Goal: Register for event/course: Sign up to attend an event or enroll in a course

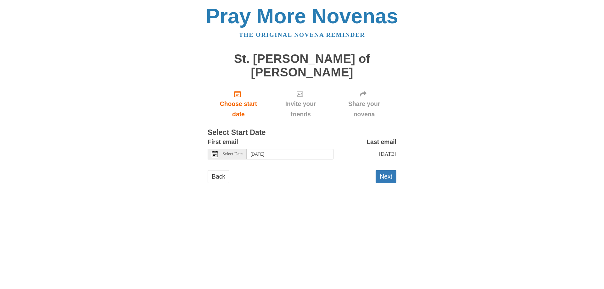
click at [237, 152] on span "Select Date" at bounding box center [232, 154] width 20 height 4
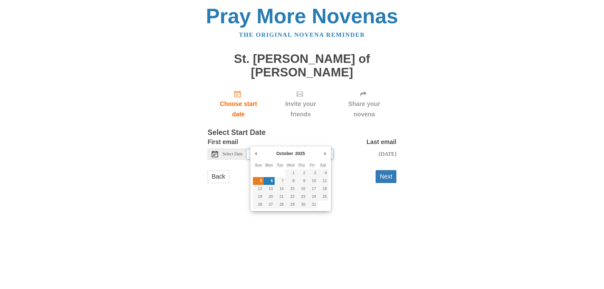
type input "Sunday, October 5th"
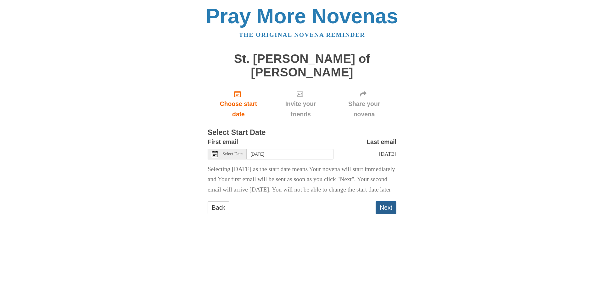
click at [382, 206] on button "Next" at bounding box center [385, 207] width 21 height 13
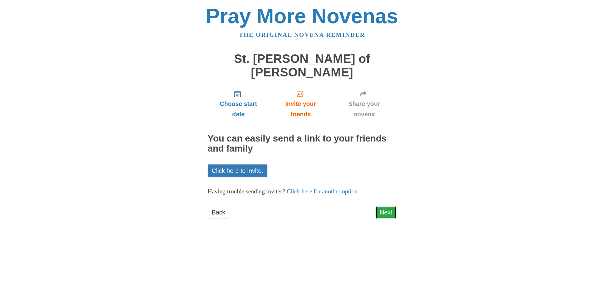
click at [384, 206] on link "Next" at bounding box center [385, 212] width 21 height 13
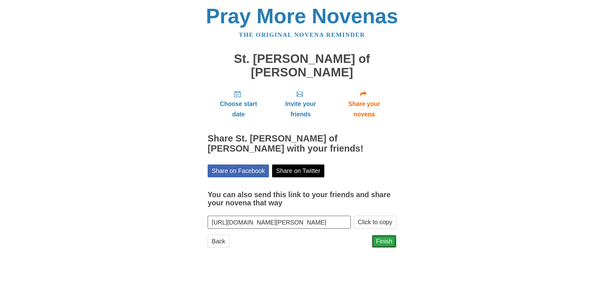
click at [387, 235] on link "Finish" at bounding box center [384, 241] width 25 height 13
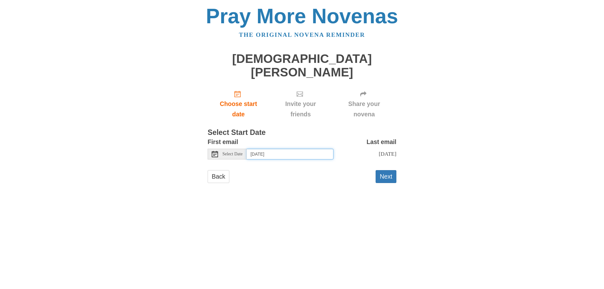
click at [280, 149] on input "Monday, October 6th" at bounding box center [289, 154] width 87 height 11
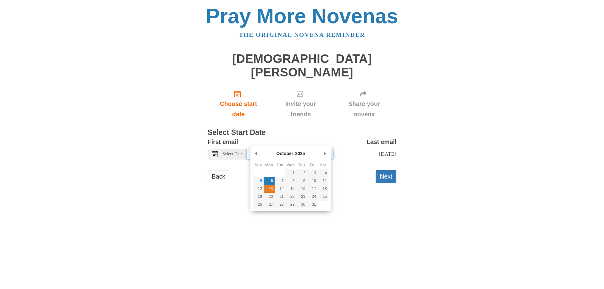
type input "Monday, October 13th"
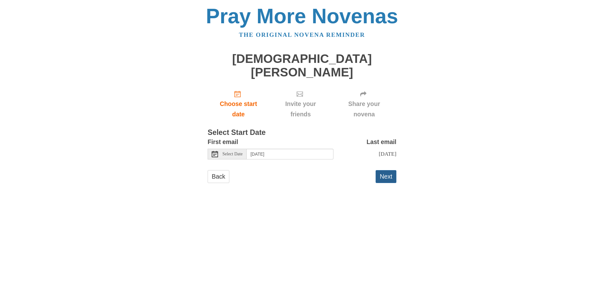
click at [383, 170] on button "Next" at bounding box center [385, 176] width 21 height 13
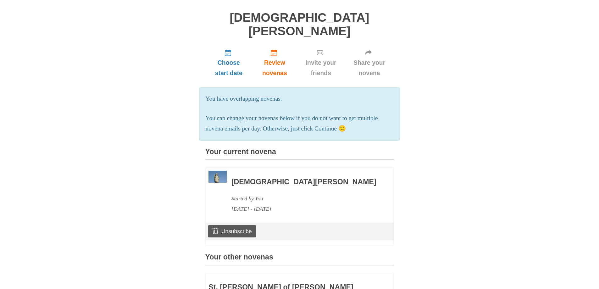
scroll to position [2, 0]
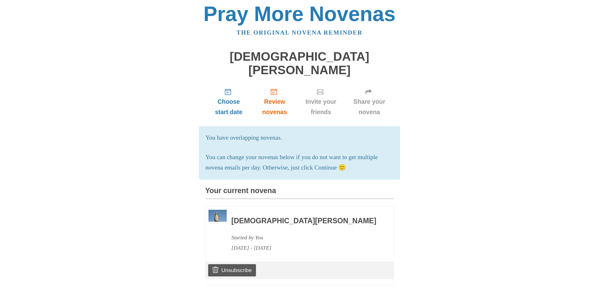
click at [251, 188] on h3 "Your current novena" at bounding box center [299, 193] width 189 height 12
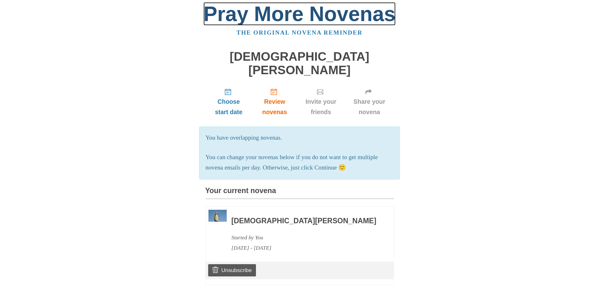
click at [257, 20] on link "Pray More Novenas" at bounding box center [299, 13] width 192 height 23
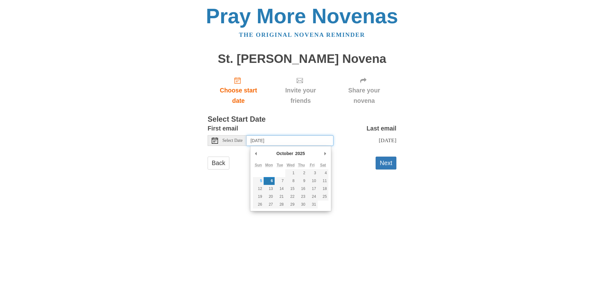
click at [277, 141] on input "Monday, October 6th" at bounding box center [289, 140] width 87 height 11
type input "Wednesday, October 15th"
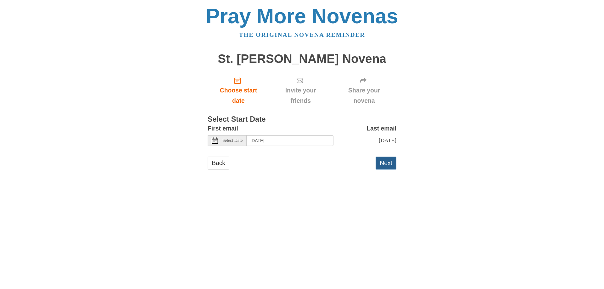
click at [381, 165] on button "Next" at bounding box center [385, 163] width 21 height 13
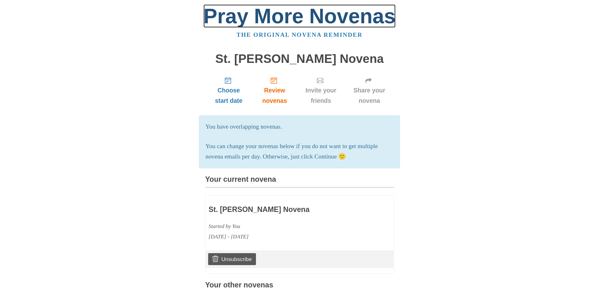
click at [294, 19] on link "Pray More Novenas" at bounding box center [299, 15] width 192 height 23
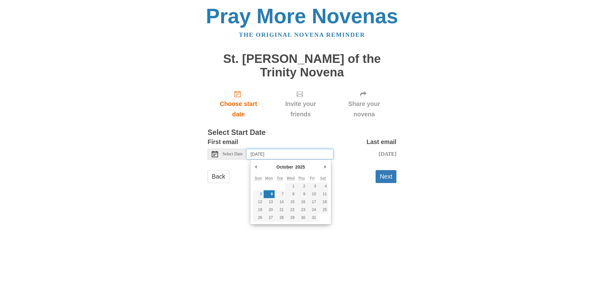
click at [277, 158] on input "Monday, October 6th" at bounding box center [289, 154] width 87 height 11
type input "Friday, October 31st"
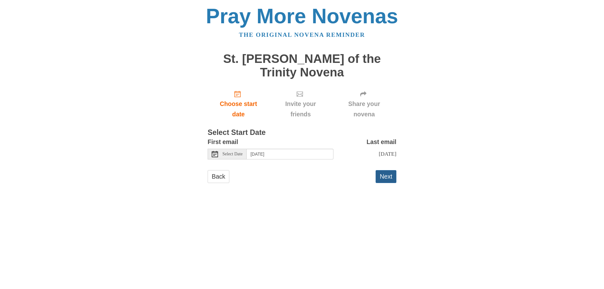
click at [387, 179] on button "Next" at bounding box center [385, 176] width 21 height 13
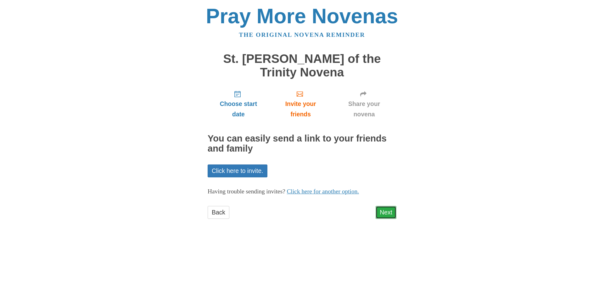
click at [387, 207] on link "Next" at bounding box center [385, 212] width 21 height 13
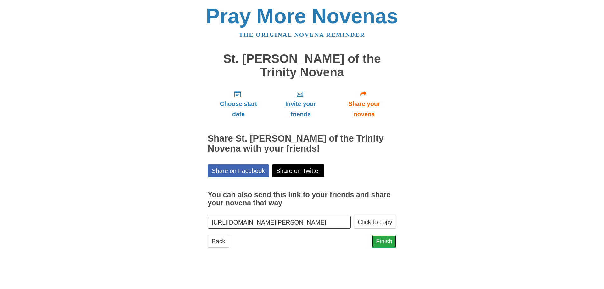
click at [385, 241] on link "Finish" at bounding box center [384, 241] width 25 height 13
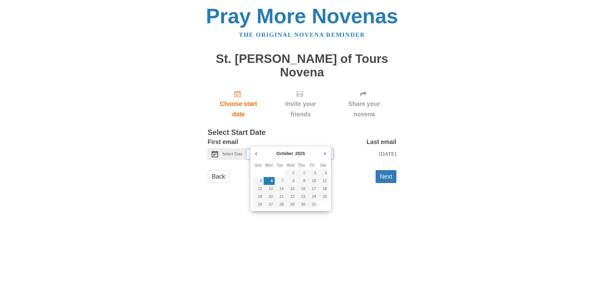
click at [290, 149] on input "Monday, October 6th" at bounding box center [289, 154] width 87 height 11
type input "Sunday, November 2nd"
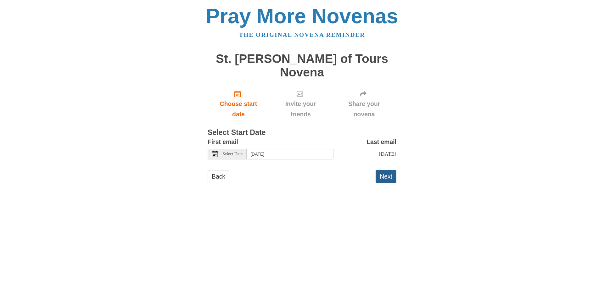
click at [385, 172] on button "Next" at bounding box center [385, 176] width 21 height 13
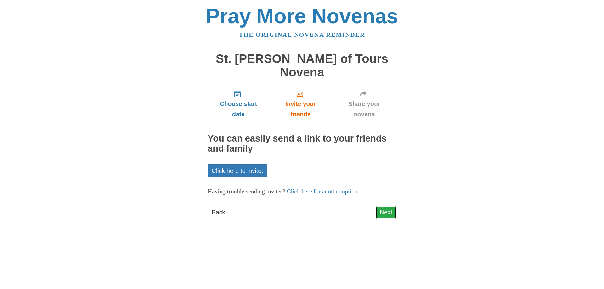
click at [382, 206] on link "Next" at bounding box center [385, 212] width 21 height 13
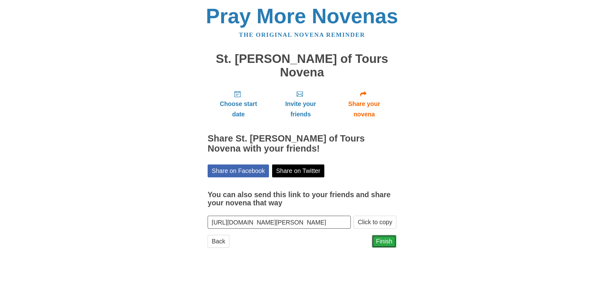
click at [382, 235] on link "Finish" at bounding box center [384, 241] width 25 height 13
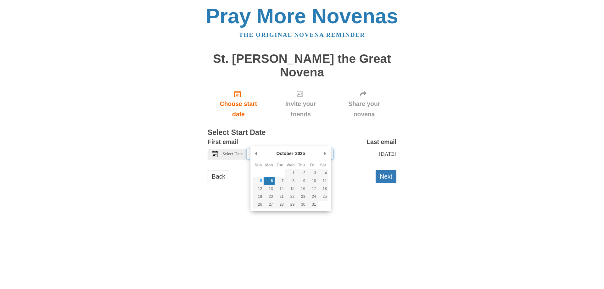
click at [261, 149] on input "[DATE]" at bounding box center [289, 154] width 87 height 11
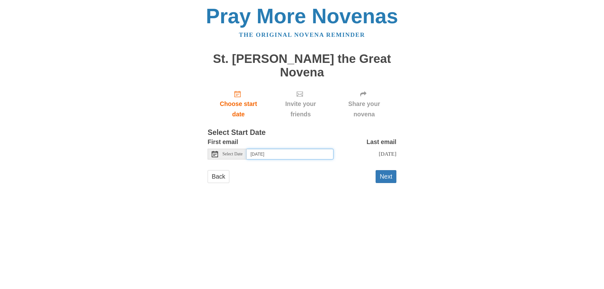
click at [301, 149] on input "Tuesday, October 7th" at bounding box center [289, 154] width 87 height 11
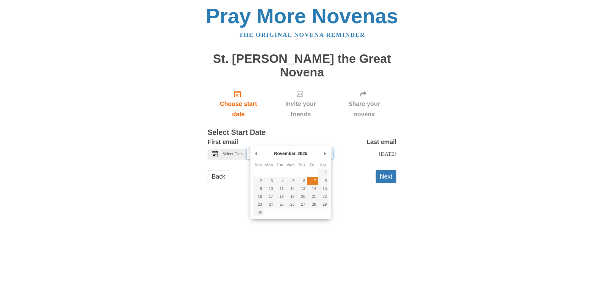
type input "Friday, November 7th"
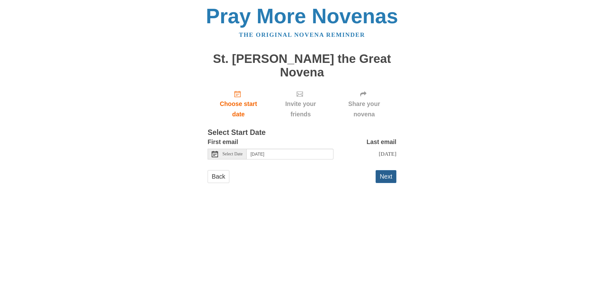
click at [381, 171] on button "Next" at bounding box center [385, 176] width 21 height 13
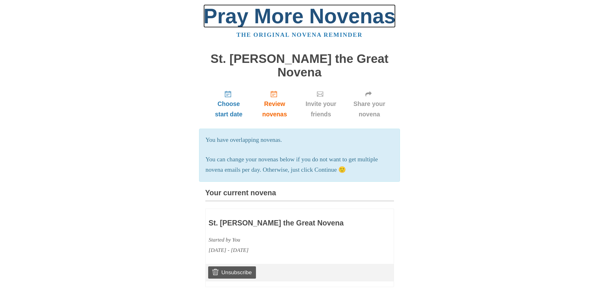
click at [269, 14] on link "Pray More Novenas" at bounding box center [299, 15] width 192 height 23
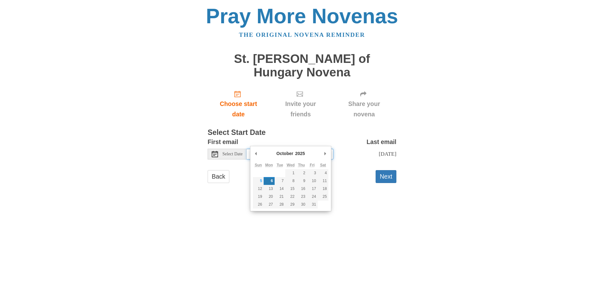
click at [273, 149] on input "[DATE]" at bounding box center [289, 154] width 87 height 11
type input "[DATE]"
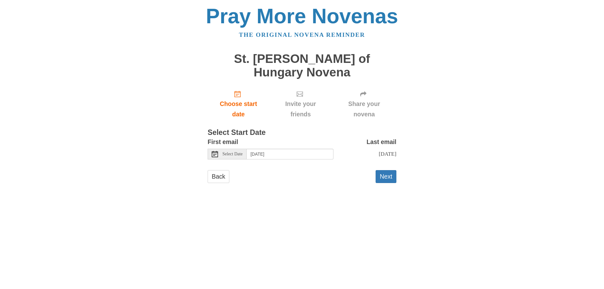
click at [381, 177] on div "Next" at bounding box center [385, 179] width 21 height 19
click at [382, 172] on button "Next" at bounding box center [385, 176] width 21 height 13
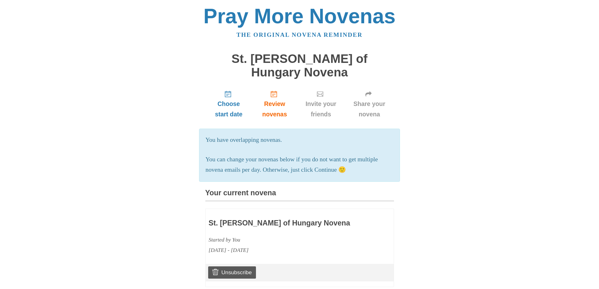
drag, startPoint x: 382, startPoint y: 171, endPoint x: 366, endPoint y: 173, distance: 16.5
drag, startPoint x: 366, startPoint y: 173, endPoint x: 475, endPoint y: 152, distance: 111.4
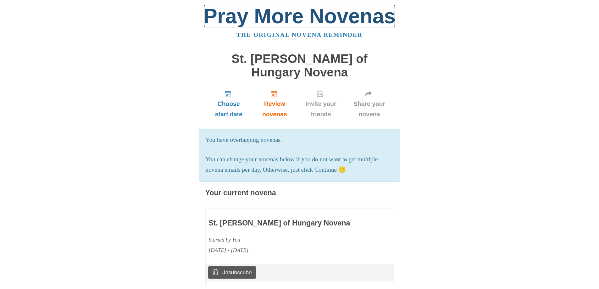
click at [288, 18] on link "Pray More Novenas" at bounding box center [299, 15] width 192 height 23
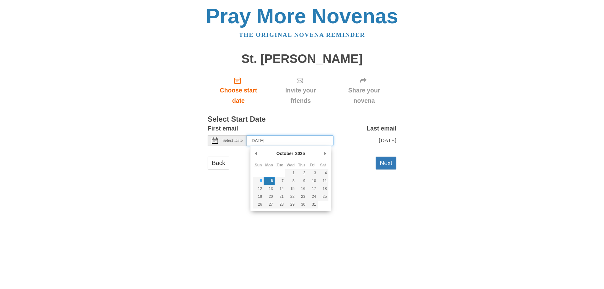
click at [297, 141] on input "Monday, October 6th" at bounding box center [289, 140] width 87 height 11
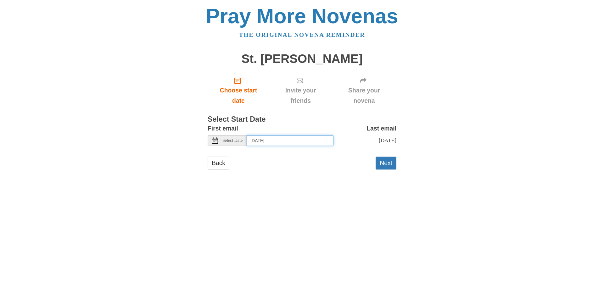
drag, startPoint x: 287, startPoint y: 187, endPoint x: 269, endPoint y: 140, distance: 49.9
click at [269, 140] on input "Wednesday, November 12th" at bounding box center [289, 140] width 87 height 11
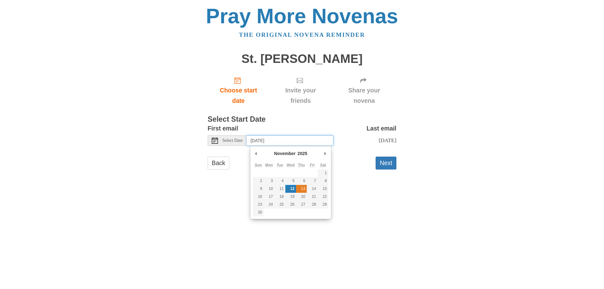
type input "Thursday, November 13th"
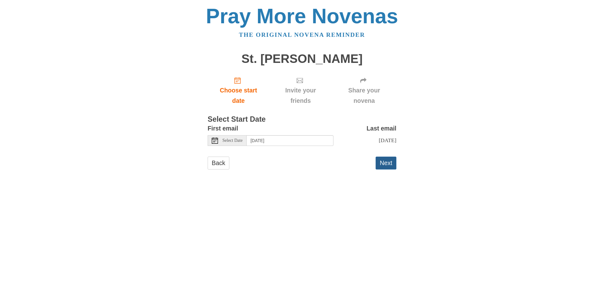
click at [389, 169] on button "Next" at bounding box center [385, 163] width 21 height 13
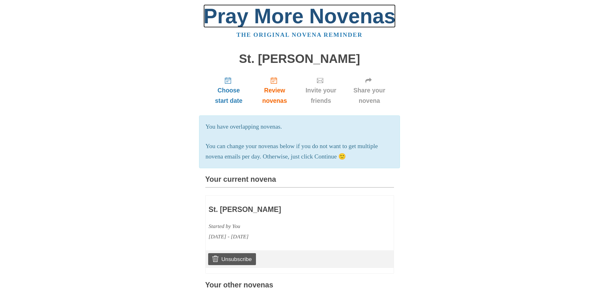
click at [290, 10] on link "Pray More Novenas" at bounding box center [299, 15] width 192 height 23
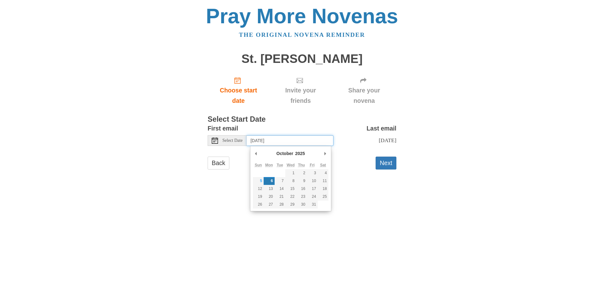
click at [260, 140] on input "Monday, October 6th" at bounding box center [289, 140] width 87 height 11
type input "Thursday, December 4th"
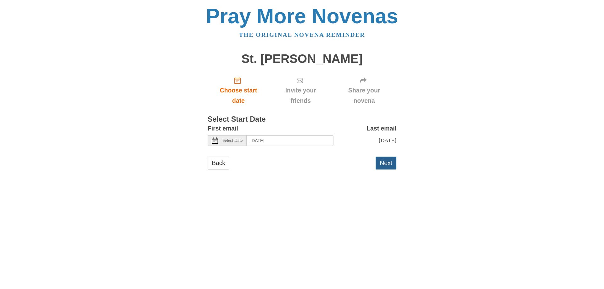
click at [379, 169] on button "Next" at bounding box center [385, 163] width 21 height 13
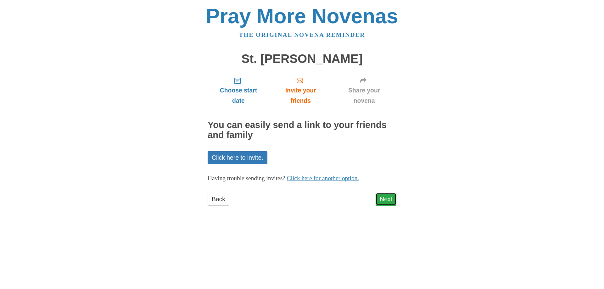
click at [381, 199] on link "Next" at bounding box center [385, 199] width 21 height 13
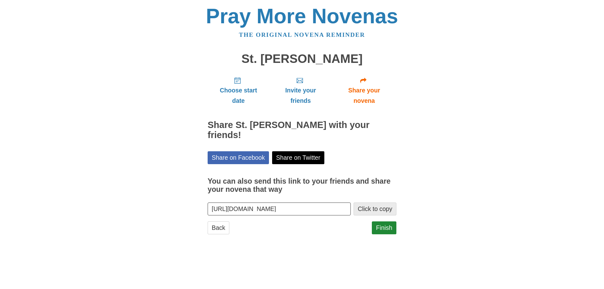
click at [383, 202] on button "Click to copy" at bounding box center [374, 208] width 43 height 13
drag, startPoint x: 375, startPoint y: 204, endPoint x: 328, endPoint y: 252, distance: 67.1
drag, startPoint x: 328, startPoint y: 252, endPoint x: 489, endPoint y: 158, distance: 186.4
click at [489, 158] on body "Pray More Novenas The original novena reminder St. Lucy Novena Choose start dat…" at bounding box center [302, 126] width 604 height 252
click at [390, 221] on link "Finish" at bounding box center [384, 227] width 25 height 13
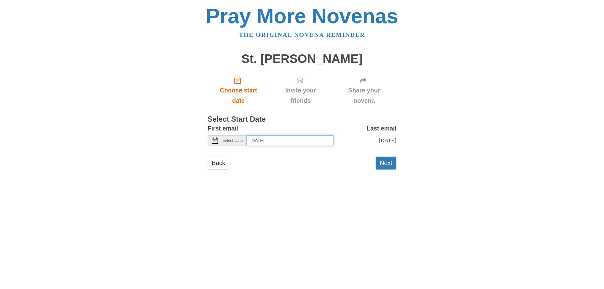
click at [268, 144] on input "[DATE]" at bounding box center [289, 140] width 87 height 11
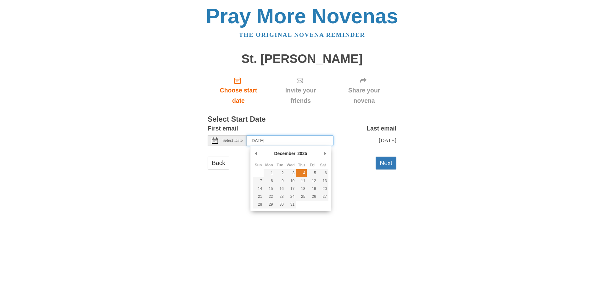
type input "[DATE]"
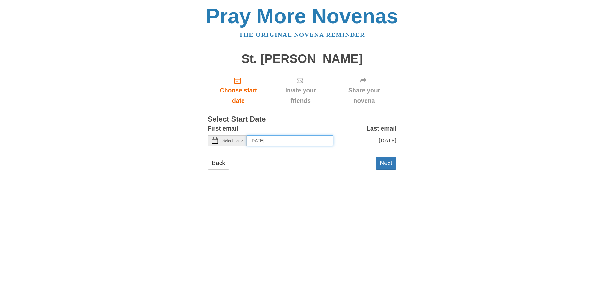
click at [272, 142] on input "[DATE]" at bounding box center [289, 140] width 87 height 11
click at [379, 169] on button "Next" at bounding box center [385, 163] width 21 height 13
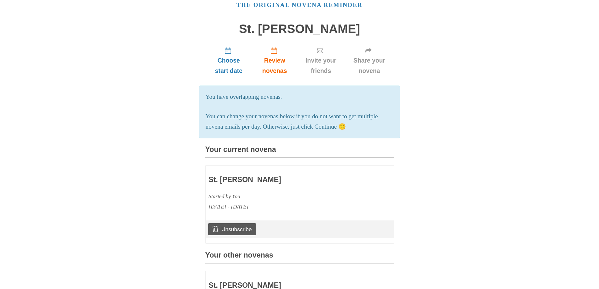
scroll to position [63, 0]
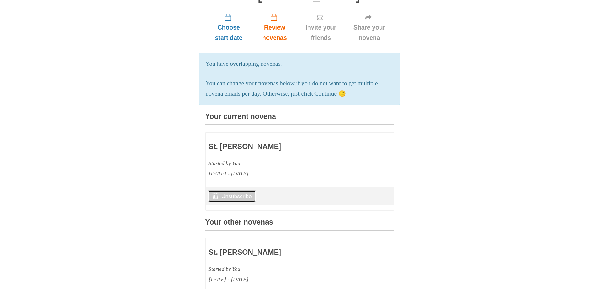
click at [236, 202] on link "Unsubscribe" at bounding box center [231, 196] width 47 height 12
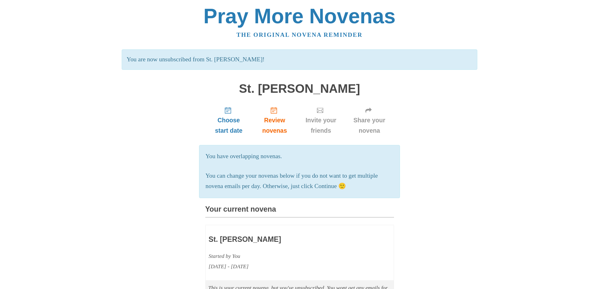
click at [306, 30] on div "The original novena reminder" at bounding box center [300, 35] width 356 height 10
click at [305, 32] on link "The original novena reminder" at bounding box center [299, 34] width 126 height 7
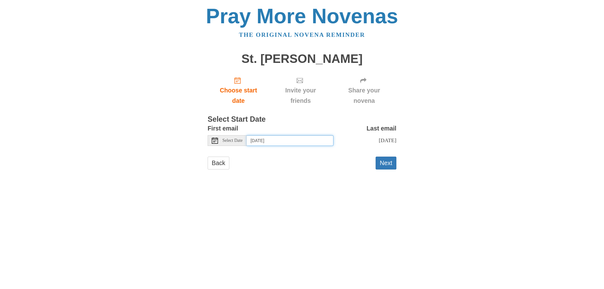
click at [261, 137] on input "[DATE]" at bounding box center [289, 140] width 87 height 11
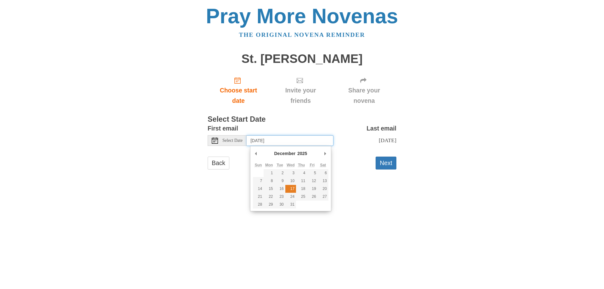
type input "Wednesday, December 17th"
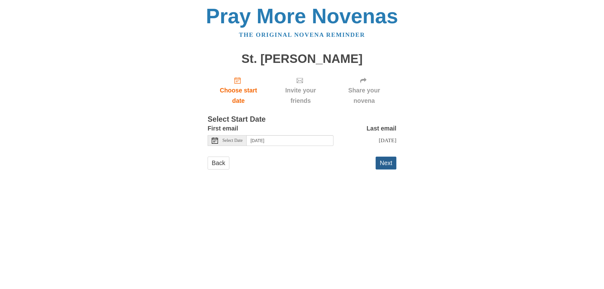
click at [385, 164] on button "Next" at bounding box center [385, 163] width 21 height 13
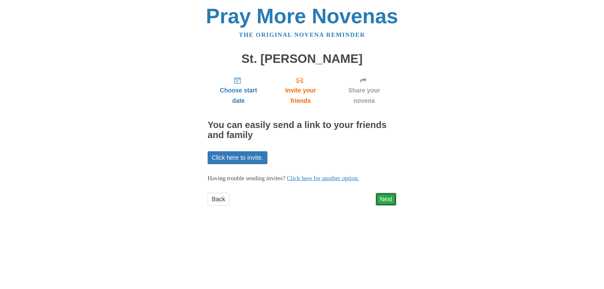
click at [384, 199] on link "Next" at bounding box center [385, 199] width 21 height 13
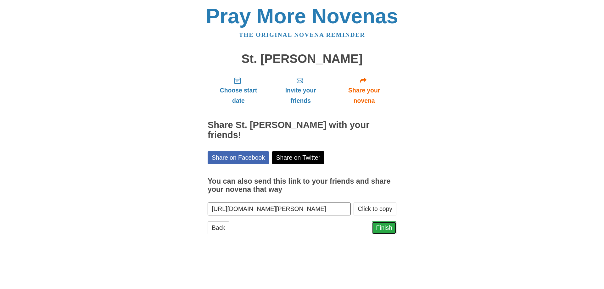
click at [380, 227] on link "Finish" at bounding box center [384, 227] width 25 height 13
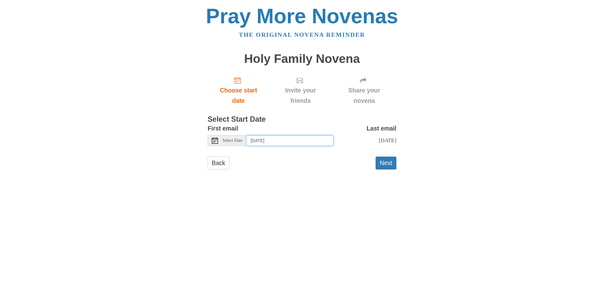
click at [270, 140] on input "[DATE]" at bounding box center [289, 140] width 87 height 11
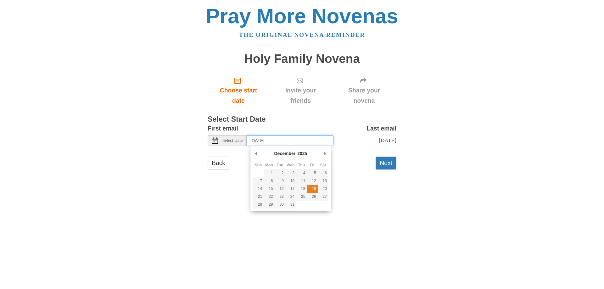
type input "Friday, December 19th"
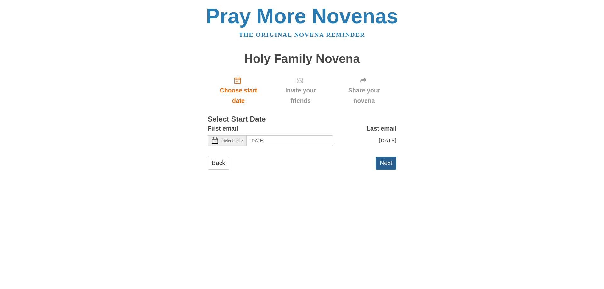
click at [383, 169] on button "Next" at bounding box center [385, 163] width 21 height 13
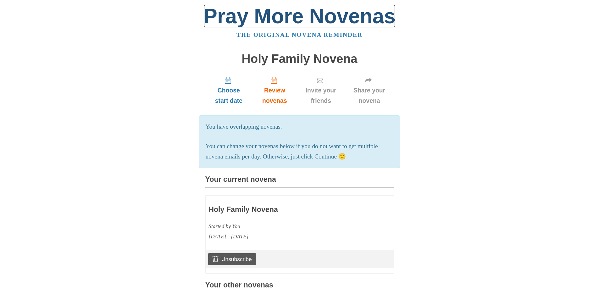
click at [289, 23] on link "Pray More Novenas" at bounding box center [299, 15] width 192 height 23
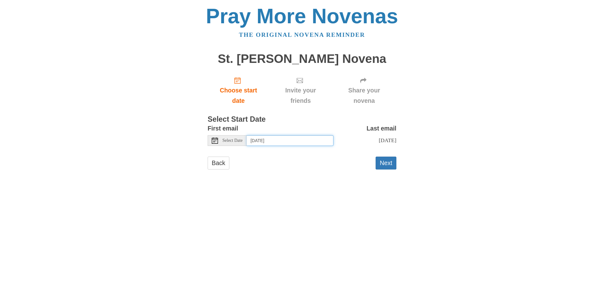
click at [259, 138] on input "[DATE]" at bounding box center [289, 140] width 87 height 11
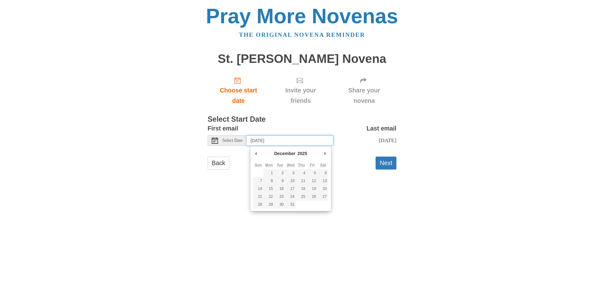
drag, startPoint x: 305, startPoint y: 161, endPoint x: 240, endPoint y: 174, distance: 66.3
drag, startPoint x: 240, startPoint y: 174, endPoint x: 474, endPoint y: 82, distance: 251.7
click at [474, 82] on div "Pray More Novenas The original novena reminder St. Genevieve Novena Choose star…" at bounding box center [302, 94] width 368 height 188
click at [306, 139] on input "[DATE]" at bounding box center [289, 140] width 87 height 11
type input "Thursday, December 25th"
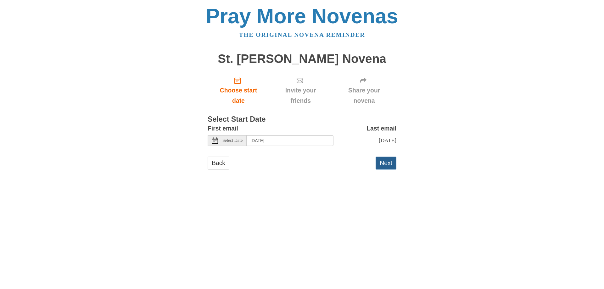
click at [388, 166] on button "Next" at bounding box center [385, 163] width 21 height 13
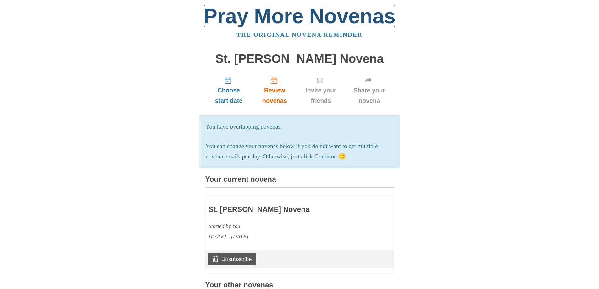
click at [264, 24] on link "Pray More Novenas" at bounding box center [299, 15] width 192 height 23
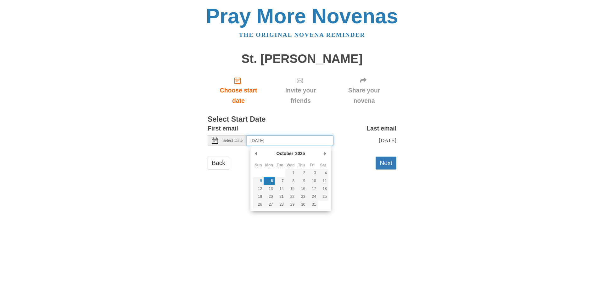
click at [271, 145] on input "[DATE]" at bounding box center [289, 140] width 87 height 11
type input "Friday, December 26th"
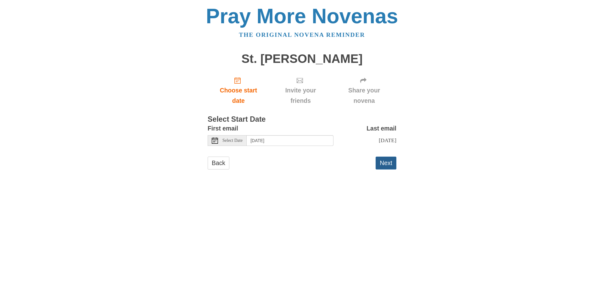
click at [386, 164] on button "Next" at bounding box center [385, 163] width 21 height 13
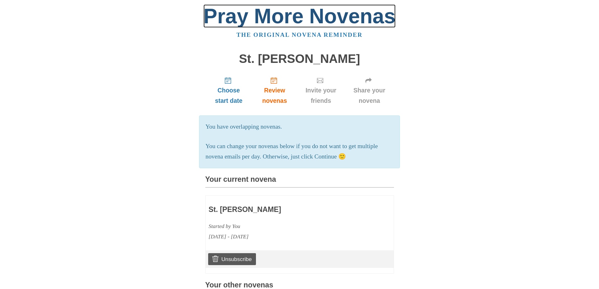
click at [279, 15] on link "Pray More Novenas" at bounding box center [299, 15] width 192 height 23
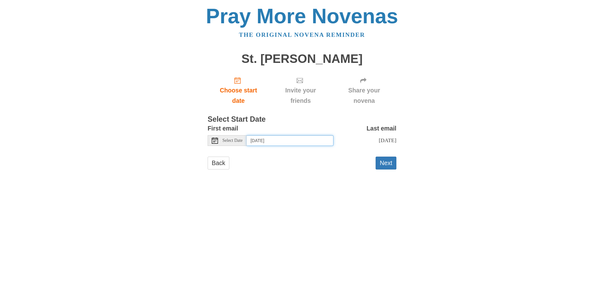
click at [283, 141] on input "[DATE]" at bounding box center [289, 140] width 87 height 11
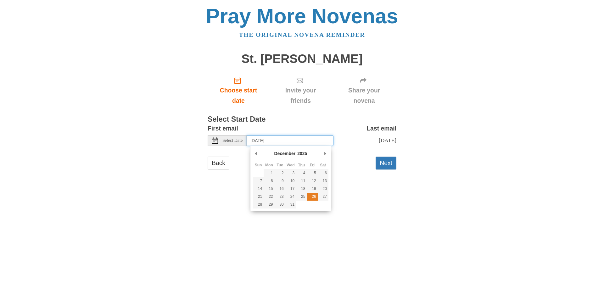
type input "Friday, December 26th"
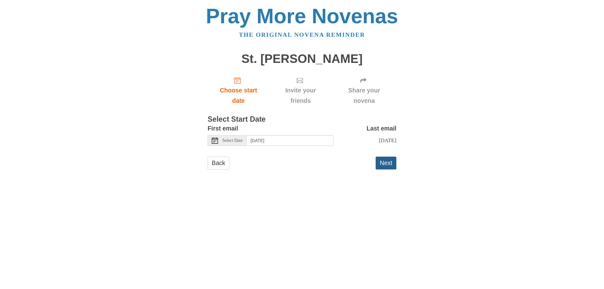
click at [383, 165] on button "Next" at bounding box center [385, 163] width 21 height 13
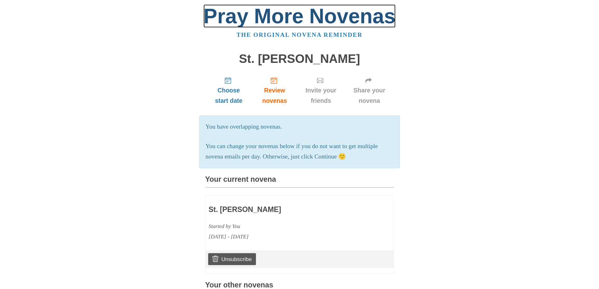
click at [290, 18] on link "Pray More Novenas" at bounding box center [299, 15] width 192 height 23
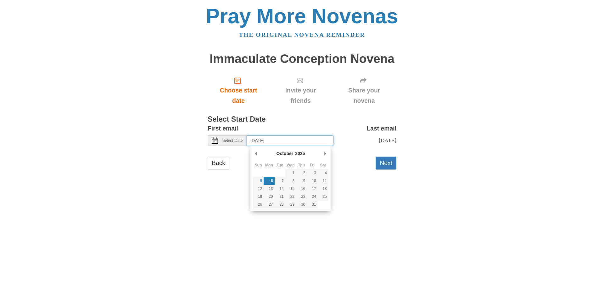
click at [268, 139] on input "[DATE]" at bounding box center [289, 140] width 87 height 11
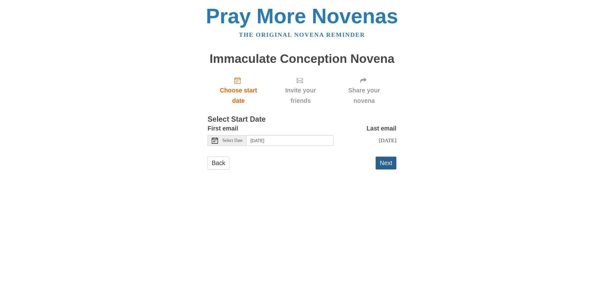
click at [386, 169] on button "Next" at bounding box center [385, 163] width 21 height 13
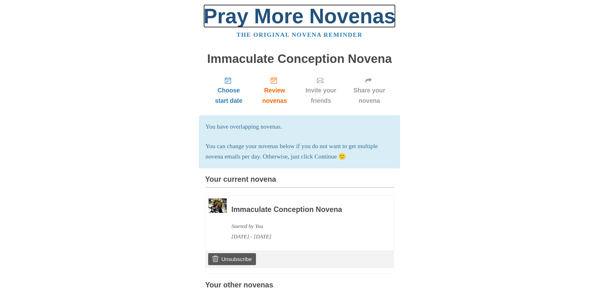
click at [293, 20] on link "Pray More Novenas" at bounding box center [299, 15] width 192 height 23
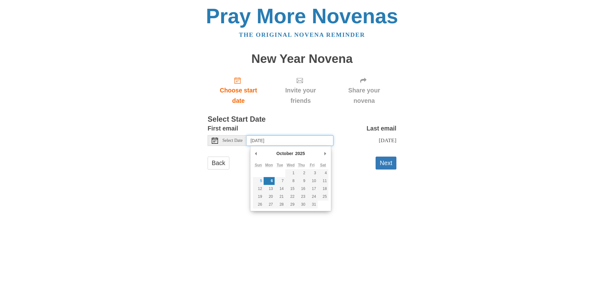
click at [277, 138] on input "[DATE]" at bounding box center [289, 140] width 87 height 11
type input "[DATE]"
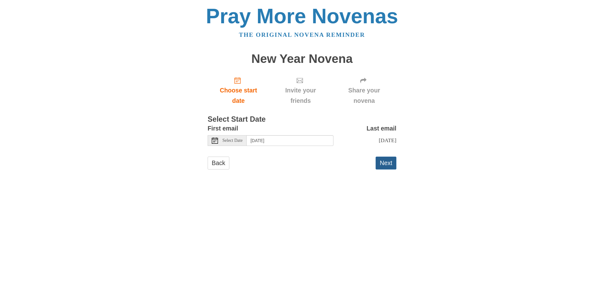
click at [386, 163] on button "Next" at bounding box center [385, 163] width 21 height 13
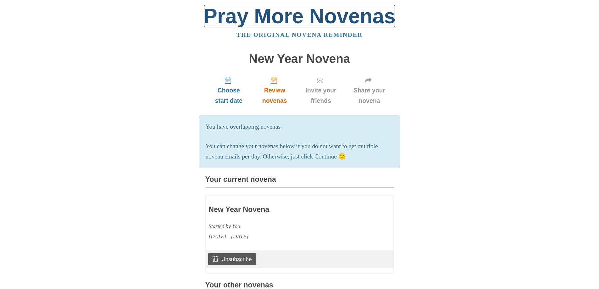
click at [300, 15] on link "Pray More Novenas" at bounding box center [299, 15] width 192 height 23
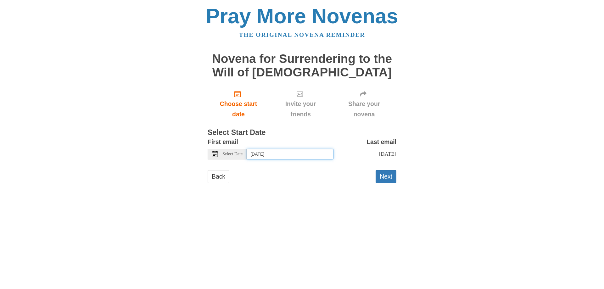
click at [273, 156] on input "[DATE]" at bounding box center [289, 154] width 87 height 11
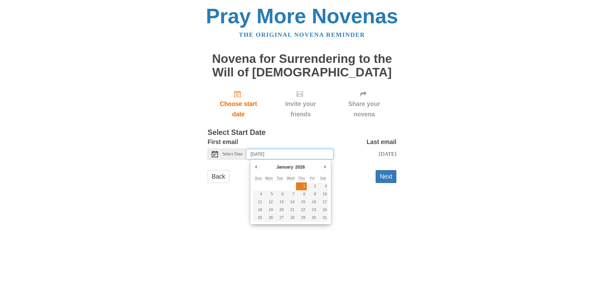
type input "Thursday, January 1st"
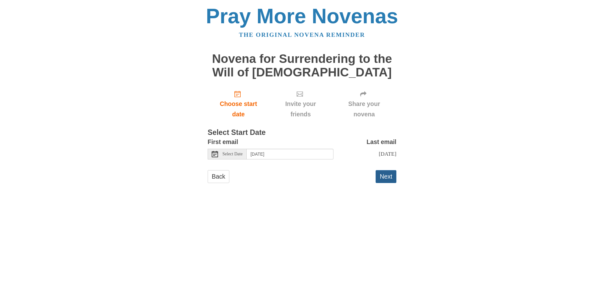
click at [379, 180] on button "Next" at bounding box center [385, 176] width 21 height 13
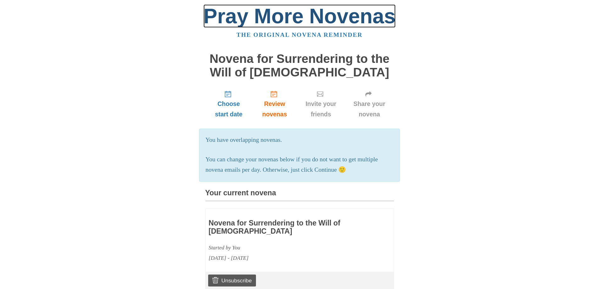
click at [297, 23] on link "Pray More Novenas" at bounding box center [299, 15] width 192 height 23
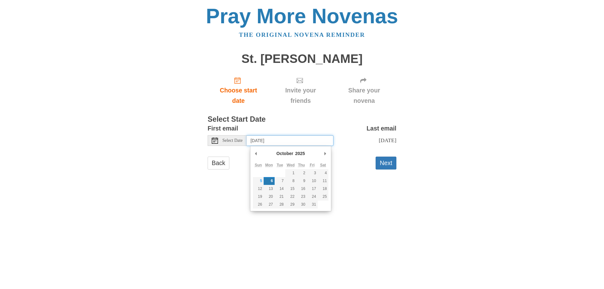
click at [301, 142] on input "[DATE]" at bounding box center [289, 140] width 87 height 11
type input "Sunday, January 11th"
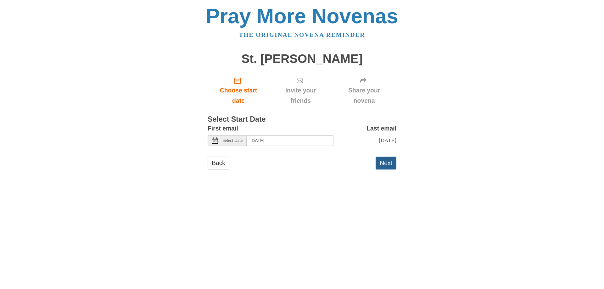
click at [385, 163] on button "Next" at bounding box center [385, 163] width 21 height 13
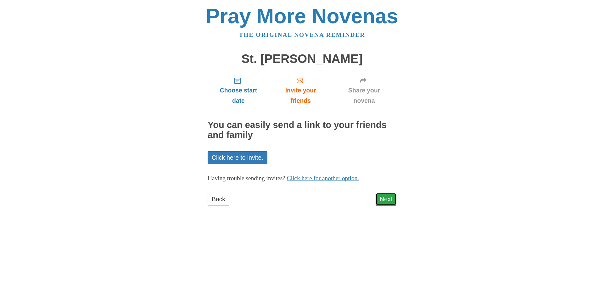
click at [382, 196] on link "Next" at bounding box center [385, 199] width 21 height 13
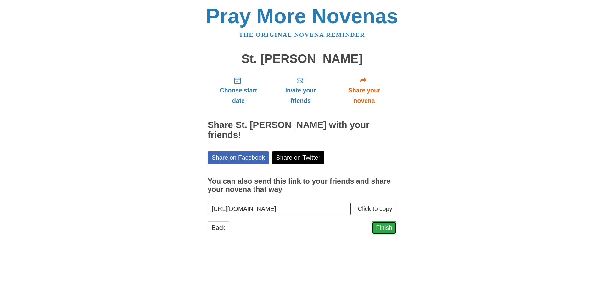
click at [381, 223] on link "Finish" at bounding box center [384, 227] width 25 height 13
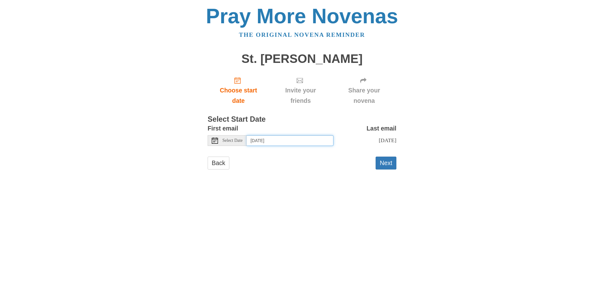
click at [277, 141] on input "[DATE]" at bounding box center [289, 140] width 87 height 11
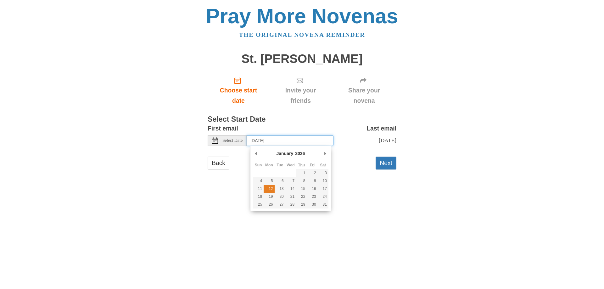
type input "[DATE]"
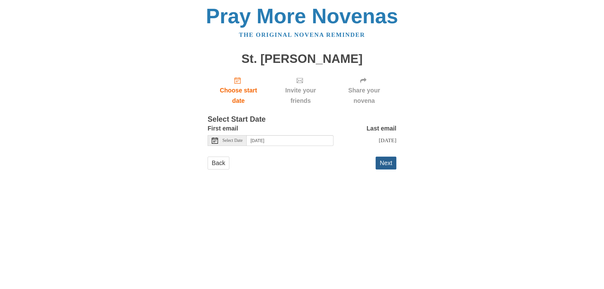
click at [389, 169] on button "Next" at bounding box center [385, 163] width 21 height 13
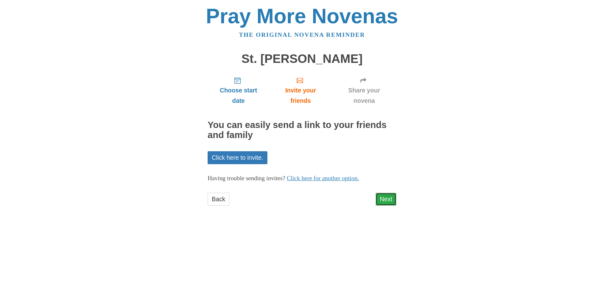
click at [388, 204] on link "Next" at bounding box center [385, 199] width 21 height 13
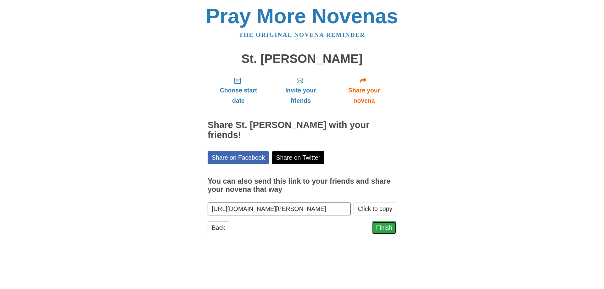
click at [386, 221] on link "Finish" at bounding box center [384, 227] width 25 height 13
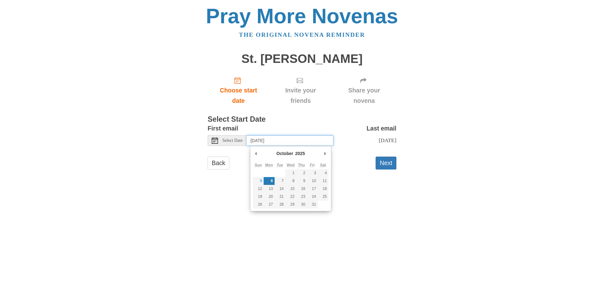
click at [271, 142] on input "[DATE]" at bounding box center [289, 140] width 87 height 11
type input "Sunday, January 18th"
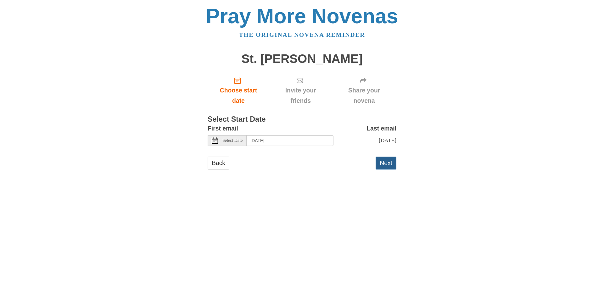
click at [387, 163] on button "Next" at bounding box center [385, 163] width 21 height 13
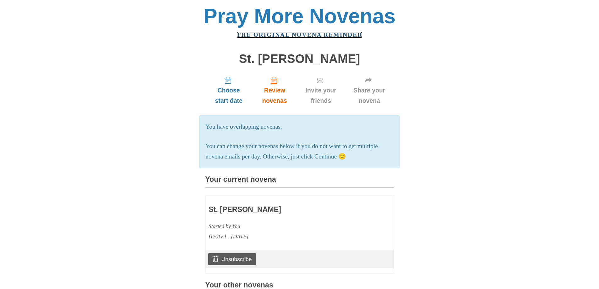
click at [304, 36] on link "The original novena reminder" at bounding box center [299, 34] width 126 height 7
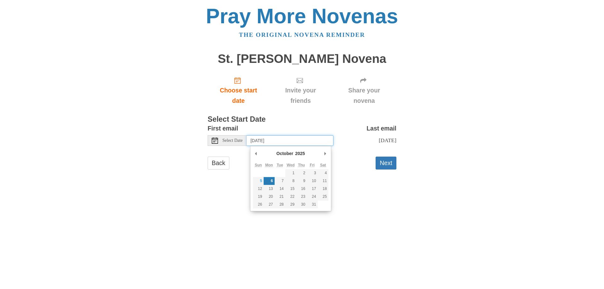
click at [313, 142] on input "[DATE]" at bounding box center [289, 140] width 87 height 11
type input "Monday, January 19th"
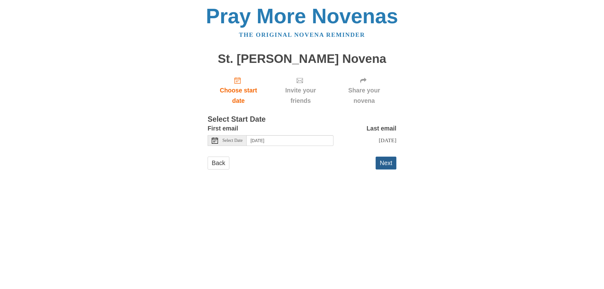
click at [384, 168] on button "Next" at bounding box center [385, 163] width 21 height 13
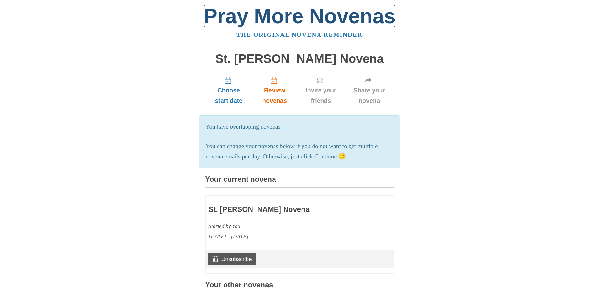
click at [290, 14] on link "Pray More Novenas" at bounding box center [299, 15] width 192 height 23
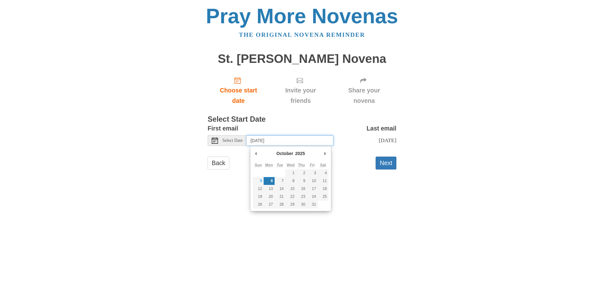
click at [275, 141] on input "Monday, October 6th" at bounding box center [289, 140] width 87 height 11
type input "Friday, January 23rd"
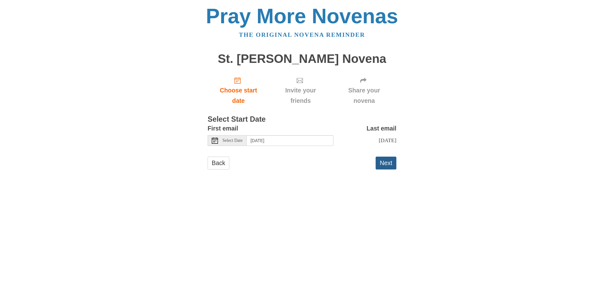
click at [381, 164] on button "Next" at bounding box center [385, 163] width 21 height 13
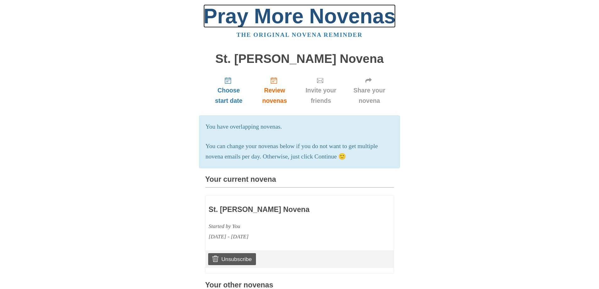
click at [284, 17] on link "Pray More Novenas" at bounding box center [299, 15] width 192 height 23
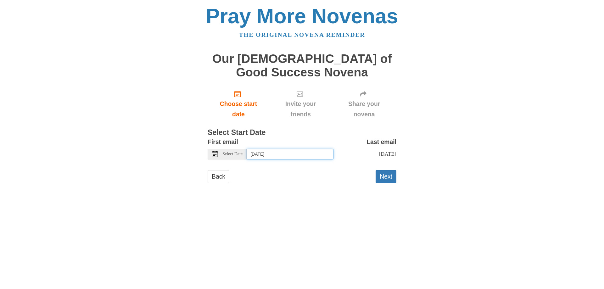
click at [318, 157] on input "[DATE]" at bounding box center [289, 154] width 87 height 11
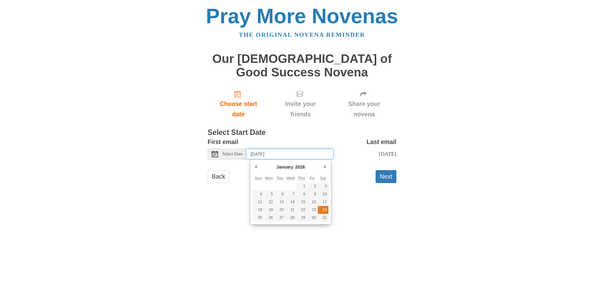
type input "Saturday, January 24th"
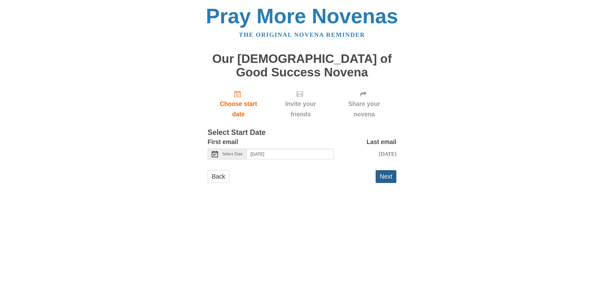
click at [381, 177] on button "Next" at bounding box center [385, 176] width 21 height 13
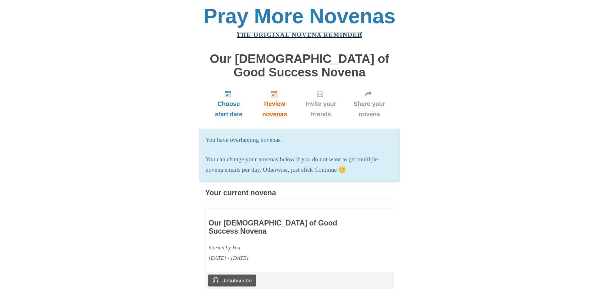
click at [288, 36] on link "The original novena reminder" at bounding box center [299, 34] width 126 height 7
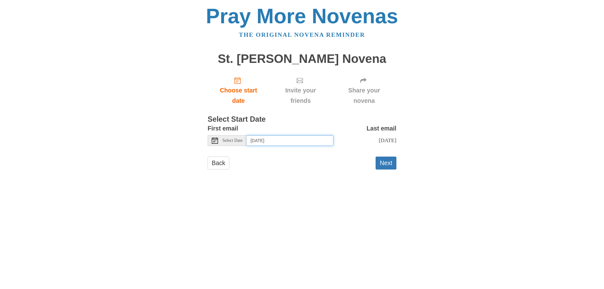
click at [322, 137] on input "Monday, October 6th" at bounding box center [289, 140] width 87 height 11
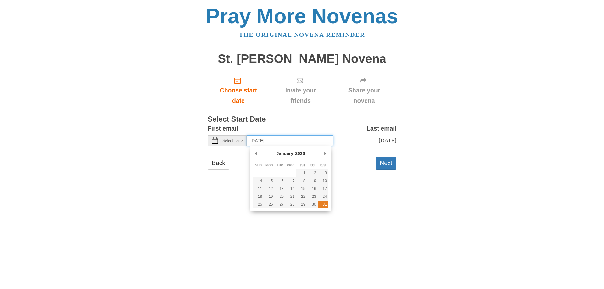
type input "Saturday, January 31st"
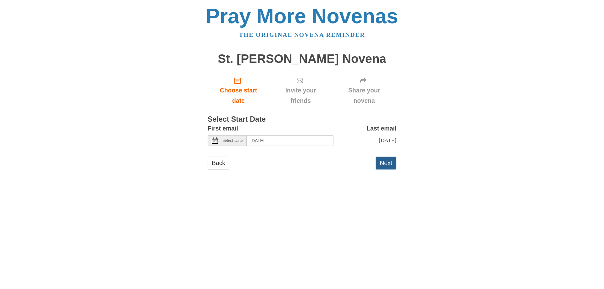
click at [385, 164] on button "Next" at bounding box center [385, 163] width 21 height 13
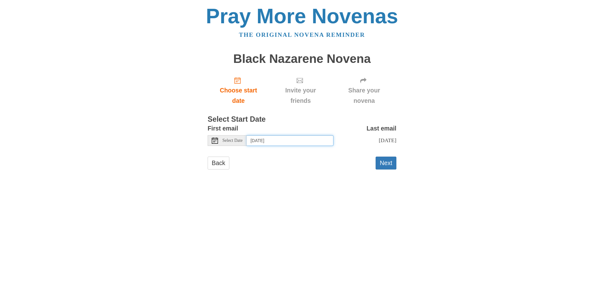
click at [309, 141] on input "Monday, October 6th" at bounding box center [289, 140] width 87 height 11
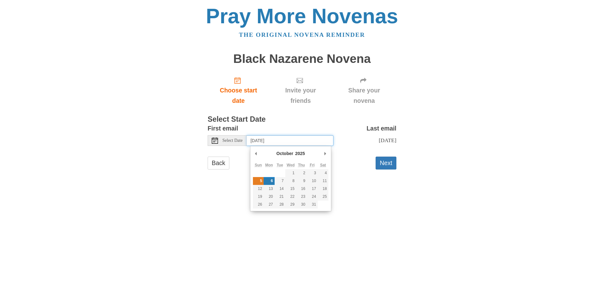
type input "Sunday, October 5th"
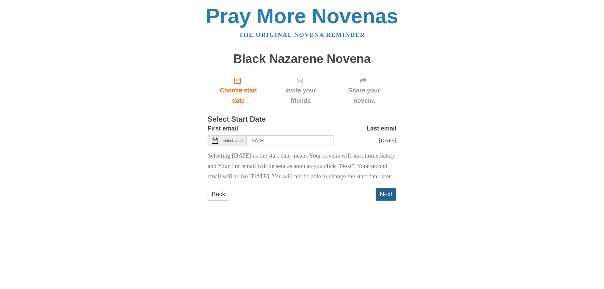
click at [388, 201] on button "Next" at bounding box center [385, 194] width 21 height 13
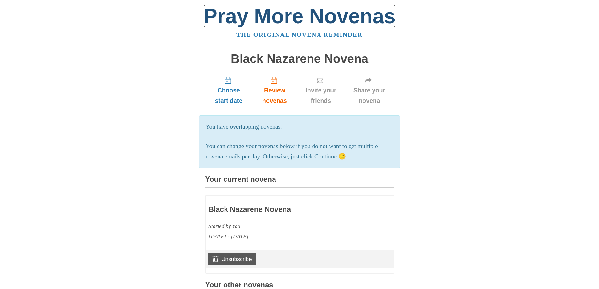
click at [296, 26] on link "Pray More Novenas" at bounding box center [299, 15] width 192 height 23
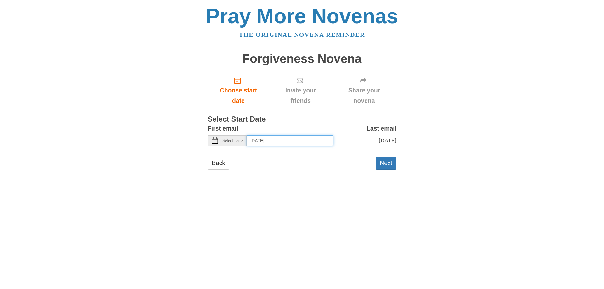
click at [267, 141] on input "[DATE]" at bounding box center [289, 140] width 87 height 11
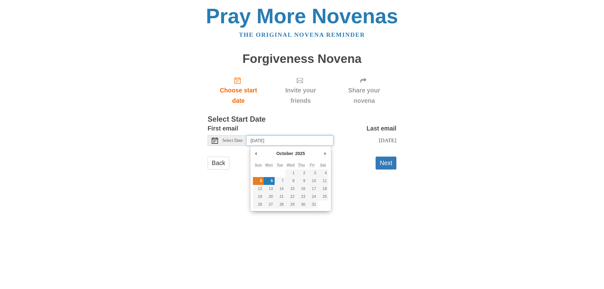
type input "[DATE]"
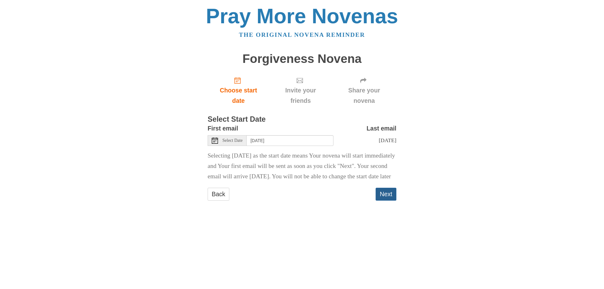
drag, startPoint x: 387, startPoint y: 209, endPoint x: 384, endPoint y: 206, distance: 4.7
click at [387, 201] on button "Next" at bounding box center [385, 194] width 21 height 13
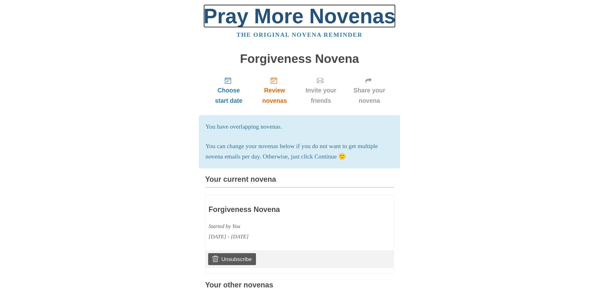
click at [244, 12] on link "Pray More Novenas" at bounding box center [299, 15] width 192 height 23
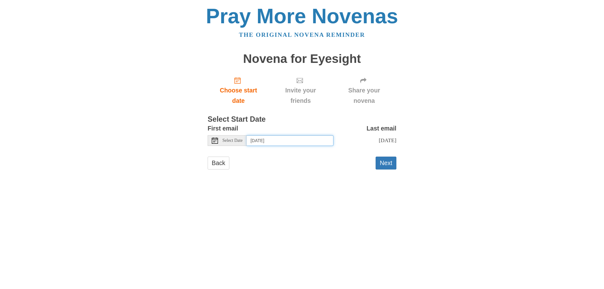
click at [285, 139] on input "[DATE]" at bounding box center [289, 140] width 87 height 11
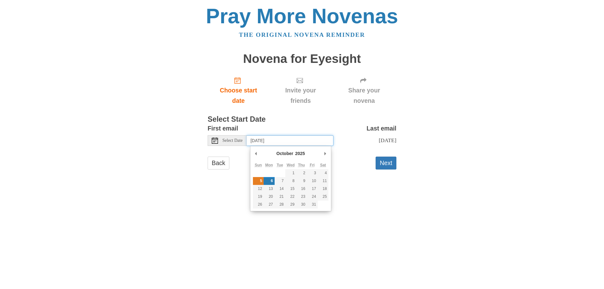
type input "Sunday, October 5th"
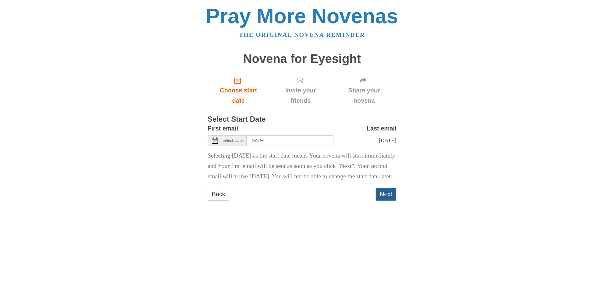
click at [379, 201] on button "Next" at bounding box center [385, 194] width 21 height 13
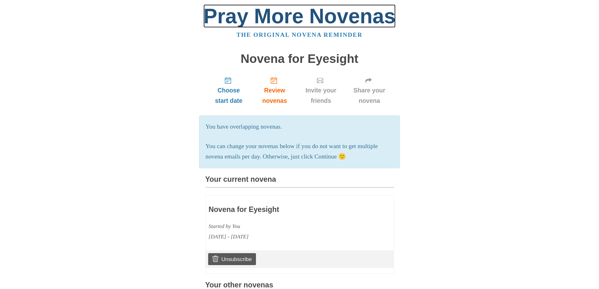
click at [286, 19] on link "Pray More Novenas" at bounding box center [299, 15] width 192 height 23
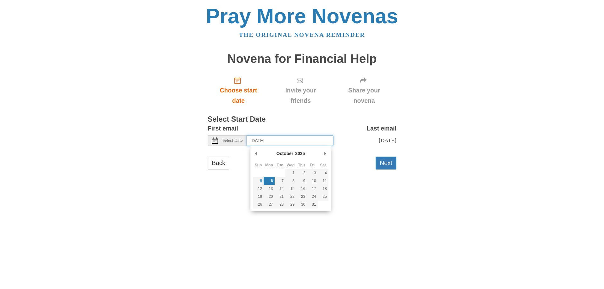
click at [274, 140] on input "Monday, October 6th" at bounding box center [289, 140] width 87 height 11
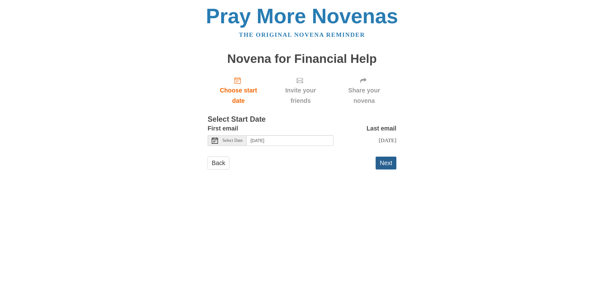
click at [390, 169] on button "Next" at bounding box center [385, 163] width 21 height 13
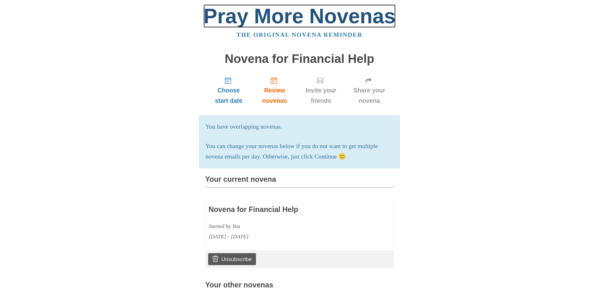
click at [278, 16] on link "Pray More Novenas" at bounding box center [299, 15] width 192 height 23
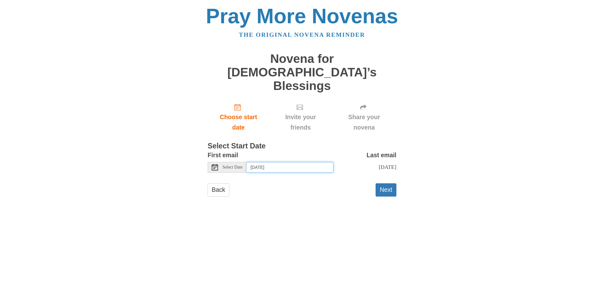
click at [267, 162] on input "Monday, October 6th" at bounding box center [289, 167] width 87 height 11
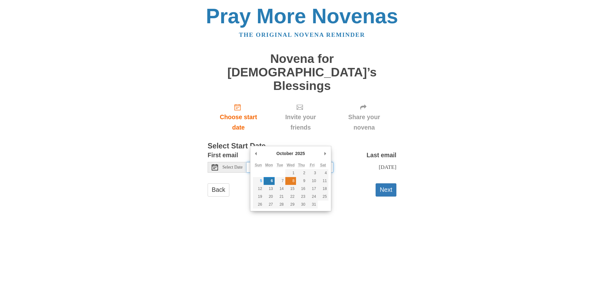
type input "Wednesday, October 8th"
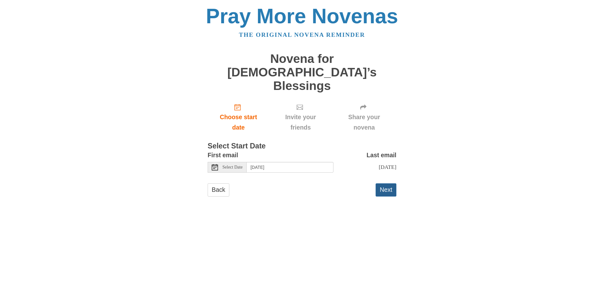
click at [386, 183] on button "Next" at bounding box center [385, 189] width 21 height 13
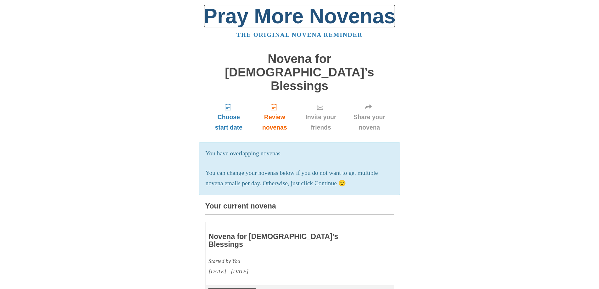
click at [276, 19] on link "Pray More Novenas" at bounding box center [299, 15] width 192 height 23
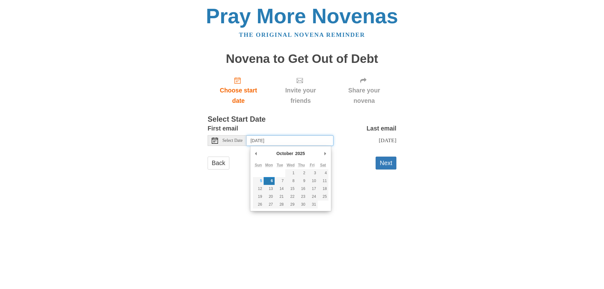
click at [269, 139] on input "[DATE]" at bounding box center [289, 140] width 87 height 11
type input "Monday, October 13th"
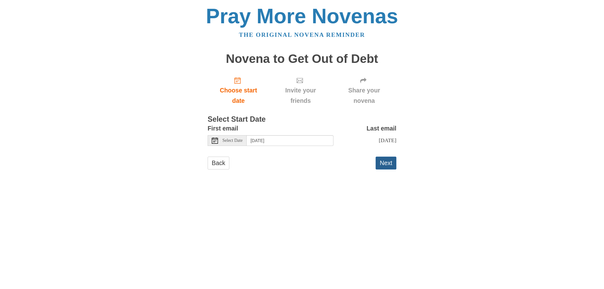
click at [381, 168] on button "Next" at bounding box center [385, 163] width 21 height 13
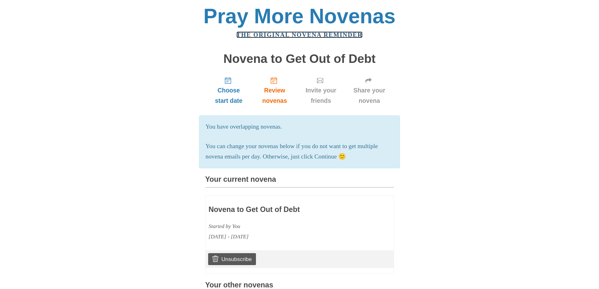
click at [299, 33] on link "The original novena reminder" at bounding box center [299, 34] width 126 height 7
